Goal: Navigation & Orientation: Find specific page/section

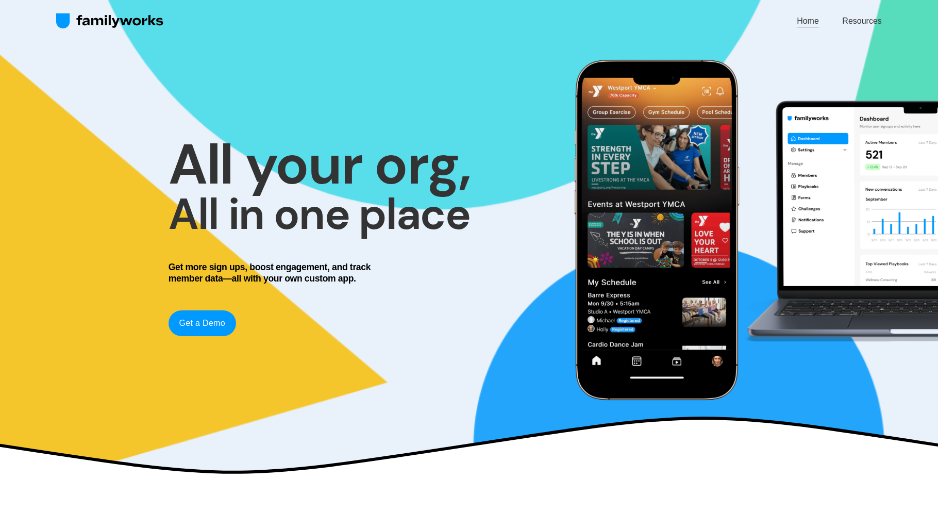
click at [808, 24] on link "Home" at bounding box center [808, 21] width 22 height 14
click at [856, 21] on link "Resources" at bounding box center [861, 21] width 39 height 14
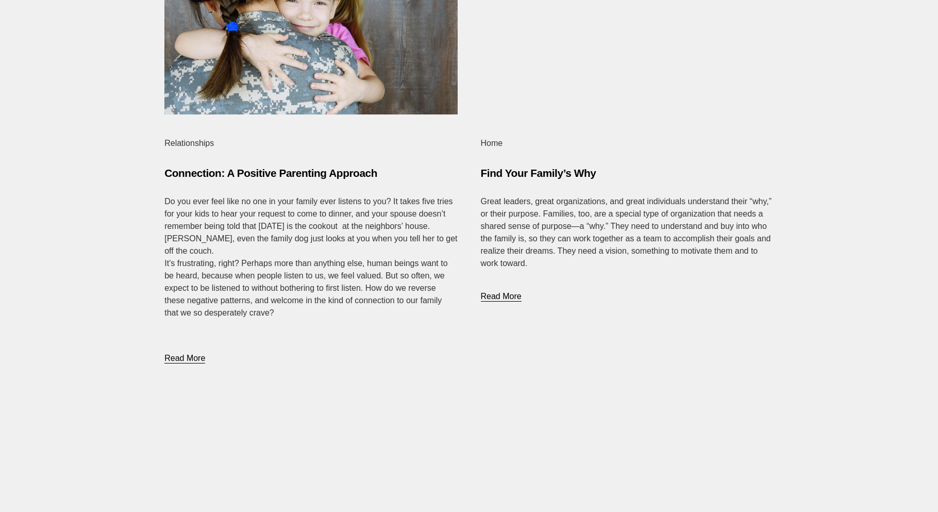
scroll to position [927, 0]
